Goal: Task Accomplishment & Management: Complete application form

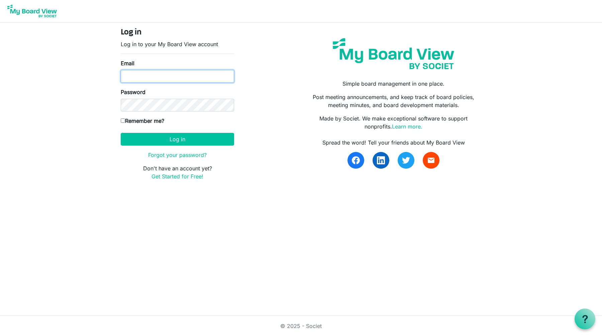
click at [185, 79] on input "Email" at bounding box center [177, 76] width 113 height 13
drag, startPoint x: 231, startPoint y: 74, endPoint x: 120, endPoint y: 72, distance: 110.8
click at [121, 72] on input "Dkaschub@fryeburgacademy.org" at bounding box center [177, 76] width 113 height 13
type input "drakaschub01@gmail.com"
click at [170, 175] on link "Get Started for Free!" at bounding box center [178, 176] width 52 height 7
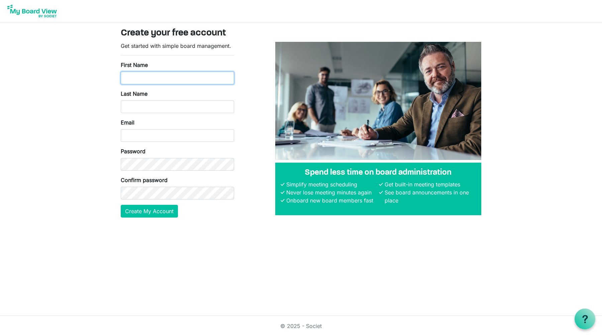
click at [178, 72] on input "First Name" at bounding box center [177, 78] width 113 height 13
type input "Daniel"
type input "Kaschub"
click at [149, 144] on form "Get started with simple board management. First Name Daniel Last Name Kaschub E…" at bounding box center [177, 130] width 113 height 176
click at [153, 140] on input "Email" at bounding box center [177, 135] width 113 height 13
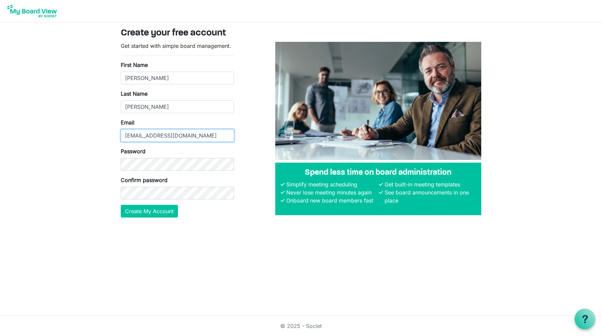
type input "drakaschub01@gmaill.com"
click at [146, 157] on div "Password" at bounding box center [177, 158] width 113 height 23
click at [170, 210] on button "Create My Account" at bounding box center [149, 211] width 57 height 13
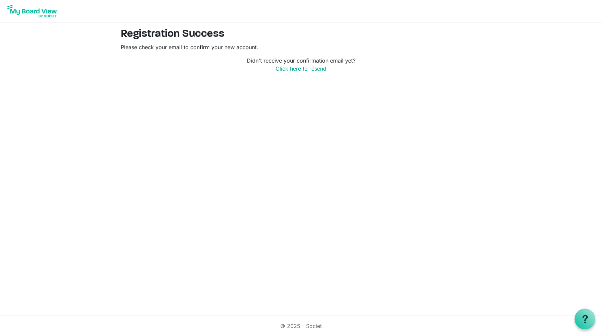
click at [300, 70] on link "Click here to resend" at bounding box center [301, 68] width 51 height 7
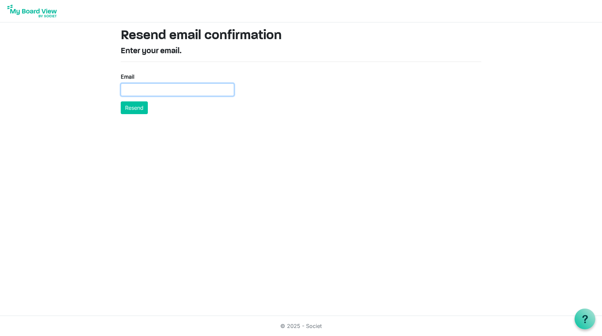
click at [173, 85] on input "Email" at bounding box center [177, 89] width 113 height 13
type input "drakaschub01@gmail.com"
click at [138, 107] on button "Resend" at bounding box center [134, 107] width 27 height 13
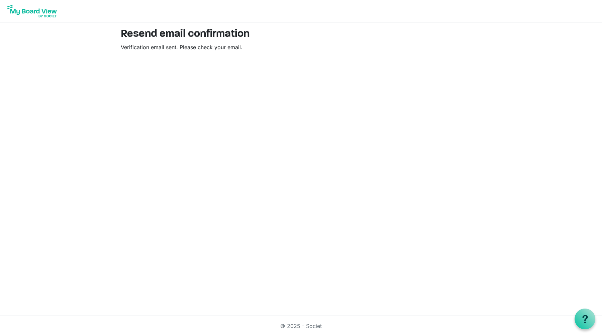
click at [198, 85] on html "Resend email confirmation Verification email sent. Please check your email. © 2…" at bounding box center [301, 168] width 602 height 336
click at [31, 6] on img at bounding box center [32, 11] width 54 height 17
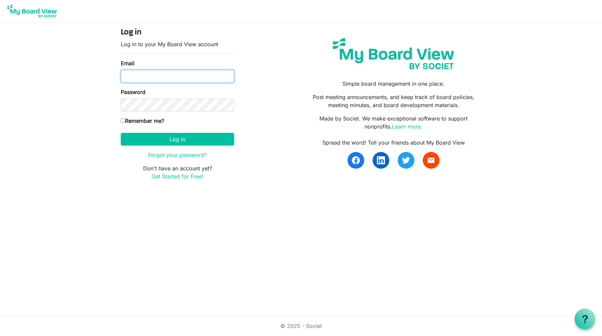
click at [179, 77] on input "Email" at bounding box center [177, 76] width 113 height 13
type input "[EMAIL_ADDRESS][DOMAIN_NAME]"
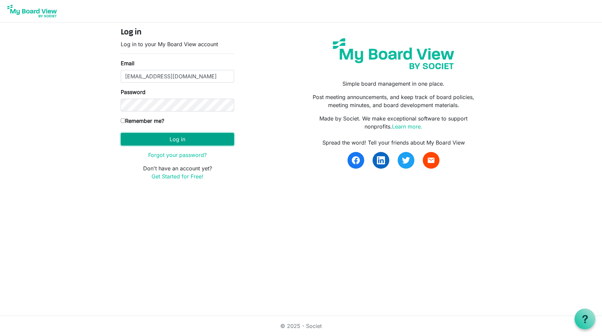
click at [180, 140] on button "Log in" at bounding box center [177, 139] width 113 height 13
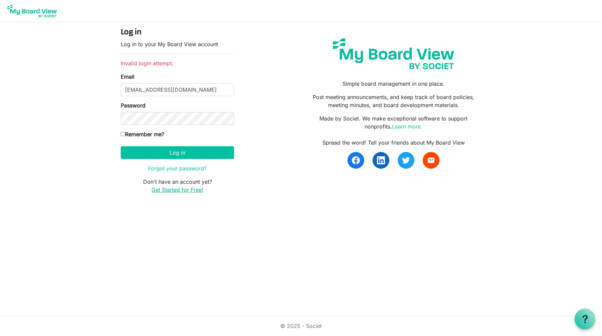
click at [189, 191] on link "Get Started for Free!" at bounding box center [178, 189] width 52 height 7
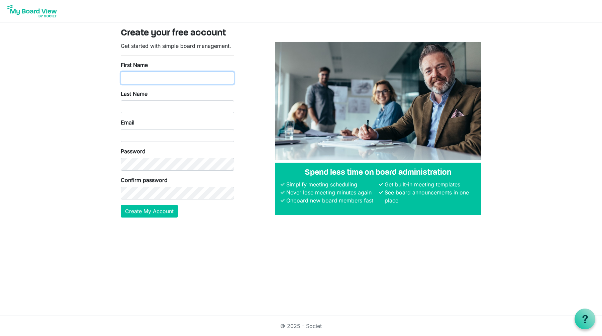
click at [157, 76] on input "First Name" at bounding box center [177, 78] width 113 height 13
type input "Daniel"
type input "Kaschub"
click at [159, 131] on input "Email" at bounding box center [177, 135] width 113 height 13
type input "[EMAIL_ADDRESS][DOMAIN_NAME]"
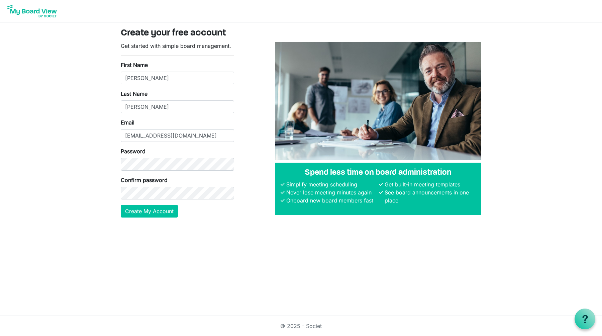
click at [162, 154] on div "Password" at bounding box center [177, 158] width 113 height 23
click at [169, 199] on form "Get started with simple board management. First Name Daniel Last Name Kaschub E…" at bounding box center [177, 130] width 113 height 176
click at [165, 210] on button "Create My Account" at bounding box center [149, 211] width 57 height 13
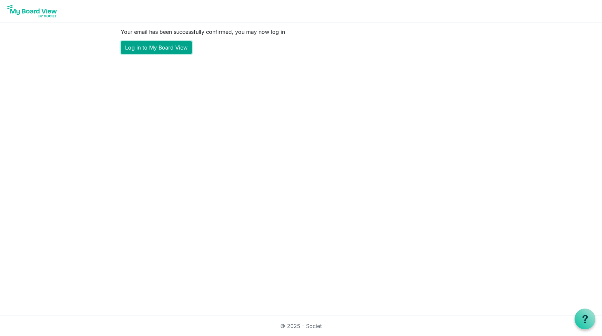
click at [168, 46] on link "Log in to My Board View" at bounding box center [156, 47] width 71 height 13
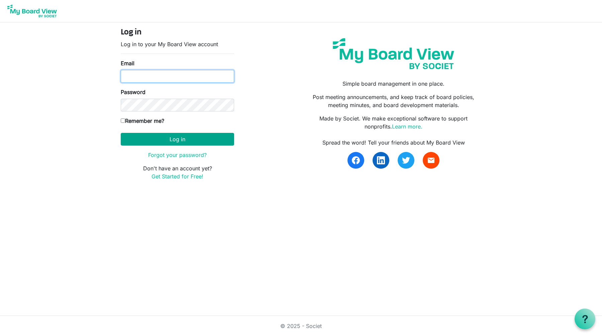
type input "drakaschub01@gmail.com"
click at [167, 141] on button "Log in" at bounding box center [177, 139] width 113 height 13
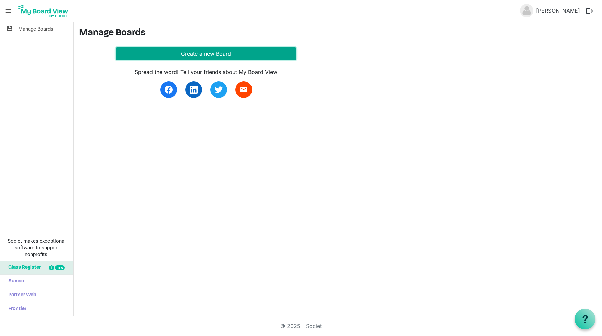
click at [193, 53] on button "Create a new Board" at bounding box center [206, 53] width 181 height 13
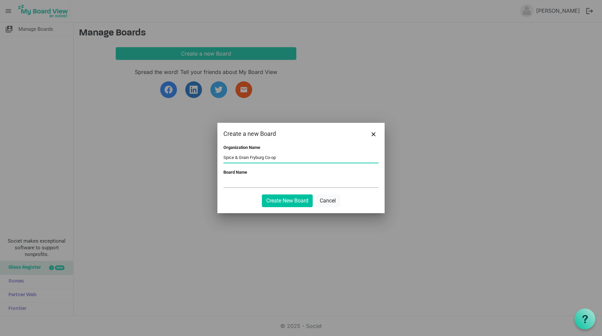
type input "Spice & Grain Fryburg Co-op"
click at [256, 183] on input "Board Name" at bounding box center [300, 182] width 155 height 10
drag, startPoint x: 285, startPoint y: 158, endPoint x: 204, endPoint y: 158, distance: 81.3
click at [204, 158] on div "Create a new Board Organization Name Spice & Grain Fryburg Co-op Board Name Cre…" at bounding box center [301, 168] width 602 height 336
click at [230, 188] on div "Board Name" at bounding box center [300, 179] width 155 height 19
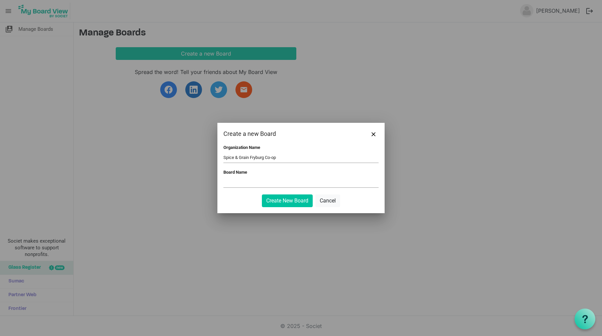
click at [231, 187] on input "Board Name" at bounding box center [300, 182] width 155 height 10
paste input "Spice & Grain Fryburg Co-op"
click at [256, 183] on input "Spice & Grain Fryburg Co-op Board of Directors" at bounding box center [300, 182] width 155 height 10
type input "Spice & Grain Fryeburg Co-op Board of Directors"
click at [256, 158] on input "Spice & Grain Fryburg Co-op" at bounding box center [300, 158] width 155 height 10
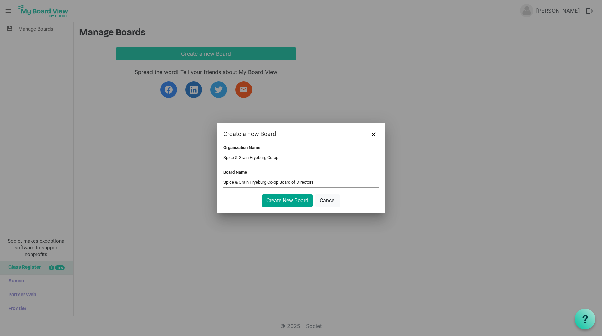
type input "Spice & Grain Fryeburg Co-op"
click at [294, 198] on button "Create New Board" at bounding box center [287, 200] width 51 height 13
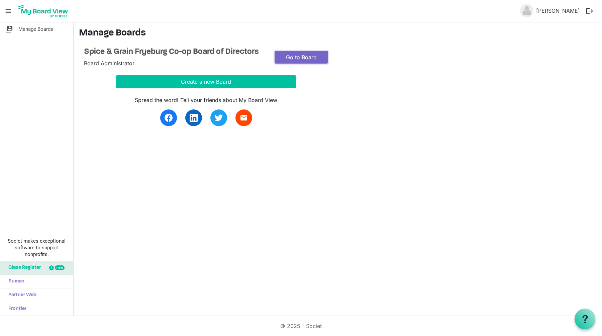
click at [293, 55] on link "Go to Board" at bounding box center [302, 57] width 54 height 13
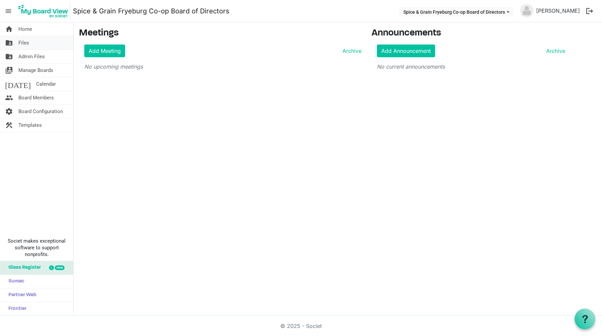
click at [30, 47] on link "folder_shared Files" at bounding box center [36, 42] width 73 height 13
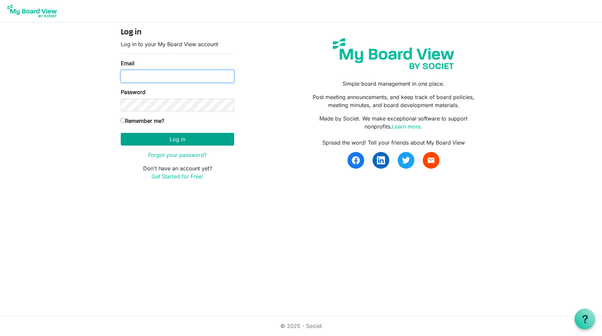
type input "drakaschub01@gmail.com"
click at [145, 142] on button "Log in" at bounding box center [177, 139] width 113 height 13
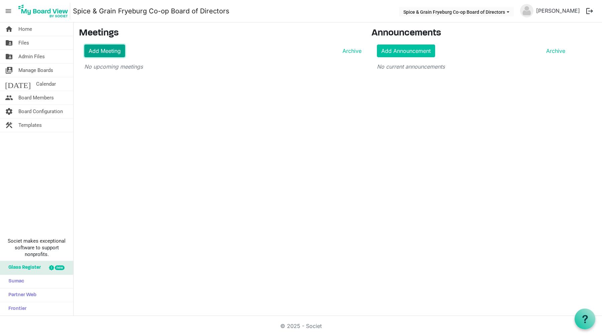
click at [122, 54] on link "Add Meeting" at bounding box center [104, 50] width 41 height 13
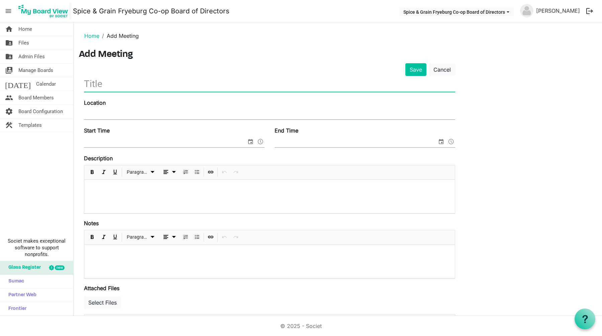
click at [123, 87] on input "text" at bounding box center [269, 84] width 371 height 16
type input "test"
click at [116, 114] on input "Location" at bounding box center [269, 114] width 371 height 10
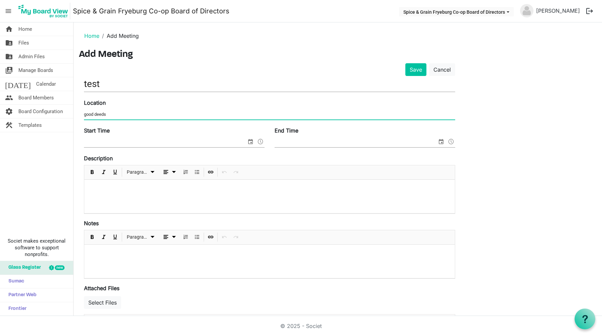
type input "good deeds"
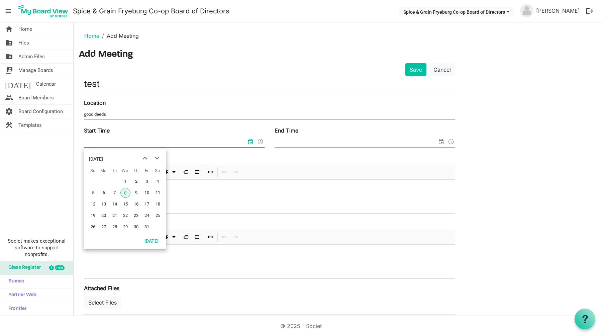
click at [116, 144] on input "Start Time" at bounding box center [165, 142] width 163 height 10
click at [133, 192] on span "9" at bounding box center [136, 193] width 10 height 10
type input "10/9/2025 12:00 AM"
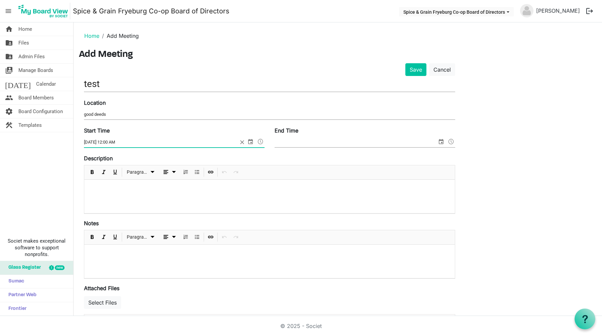
click at [283, 150] on div "Start Time 10/9/2025 12:00 AM End Time" at bounding box center [269, 140] width 381 height 28
click at [288, 141] on input "End Time" at bounding box center [356, 142] width 163 height 10
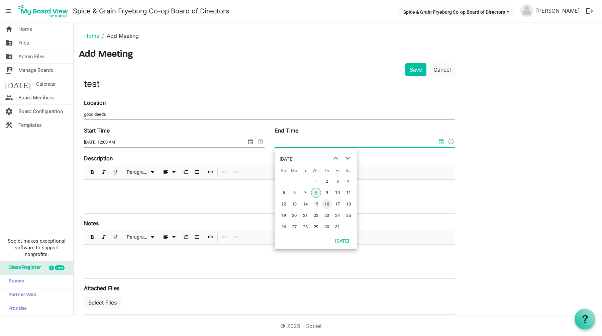
click at [327, 202] on span "16" at bounding box center [327, 204] width 10 height 10
type input "10/16/2025 12:00 AM"
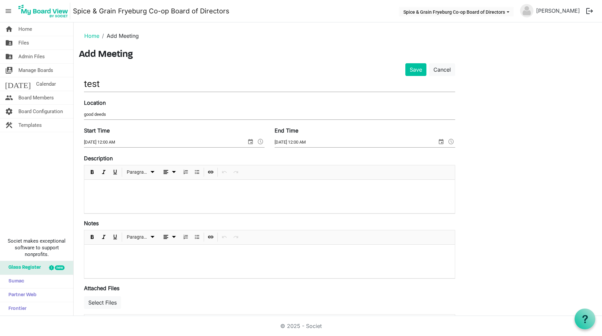
click at [187, 215] on form "Save Cancel test Location good deeds Start Time 10/9/2025 12:00 AM End Time 10/…" at bounding box center [269, 240] width 371 height 354
click at [186, 176] on div at bounding box center [185, 172] width 11 height 14
click at [169, 270] on div at bounding box center [269, 261] width 371 height 33
click at [422, 69] on button "Save" at bounding box center [415, 69] width 21 height 13
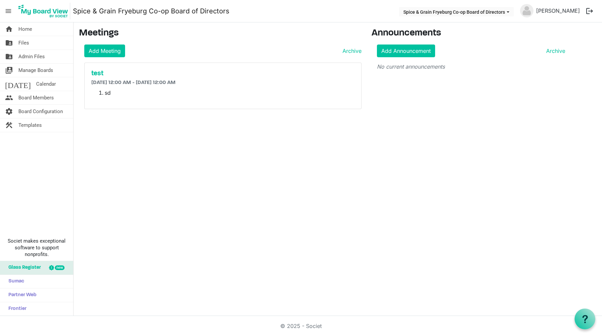
click at [190, 89] on li "sd﻿﻿" at bounding box center [230, 93] width 250 height 8
click at [105, 96] on li "sd﻿﻿" at bounding box center [230, 93] width 250 height 8
click at [113, 68] on div "test [DATE] 12:00 AM - [DATE] 12:00 AM sd﻿﻿" at bounding box center [223, 86] width 277 height 46
click at [97, 73] on h5 "test" at bounding box center [222, 74] width 263 height 8
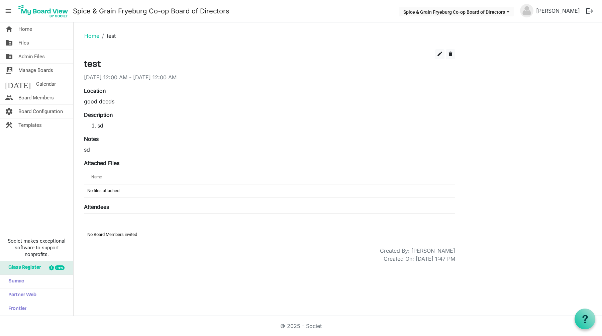
click at [95, 226] on th at bounding box center [269, 221] width 371 height 14
click at [102, 119] on div "Description sd﻿﻿" at bounding box center [269, 120] width 371 height 19
click at [449, 53] on span "delete" at bounding box center [451, 54] width 6 height 6
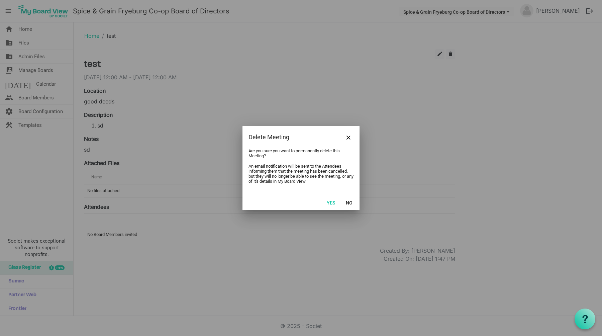
click at [324, 197] on div "Yes No" at bounding box center [301, 202] width 117 height 15
click at [330, 201] on button "Yes" at bounding box center [331, 202] width 17 height 9
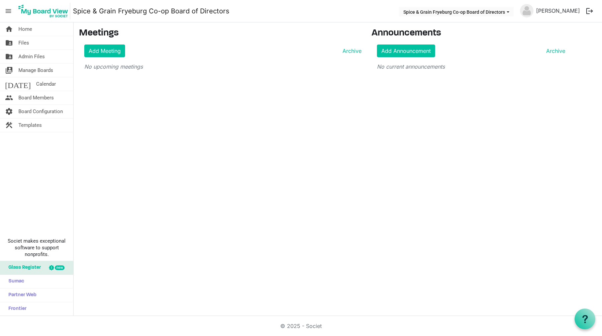
click at [586, 8] on button "logout" at bounding box center [590, 11] width 14 height 14
